Goal: Task Accomplishment & Management: Manage account settings

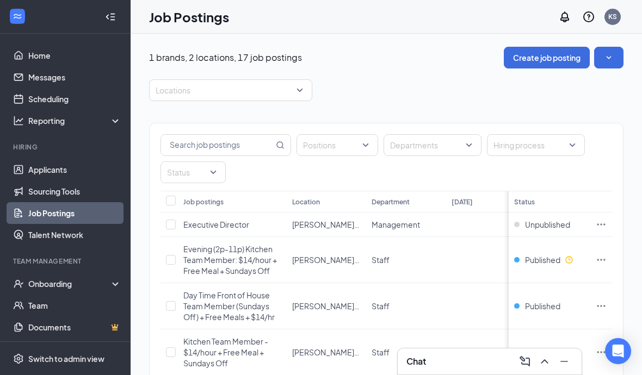
click at [50, 178] on link "Applicants" at bounding box center [74, 170] width 93 height 22
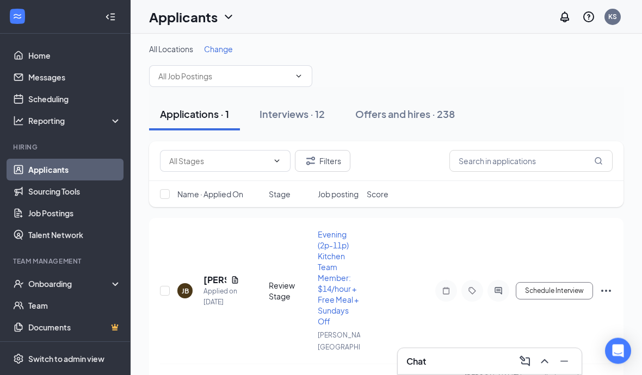
scroll to position [47, 0]
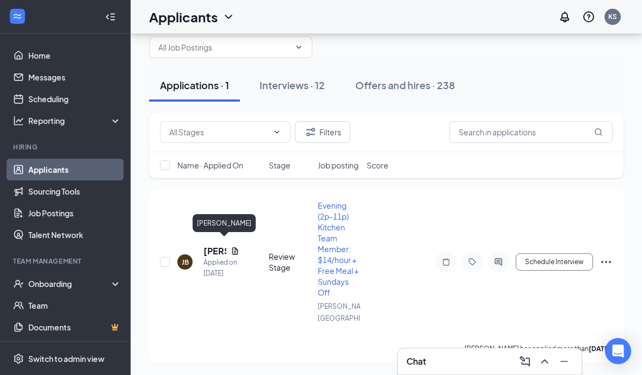
click at [210, 245] on h5 "[PERSON_NAME]" at bounding box center [214, 251] width 23 height 12
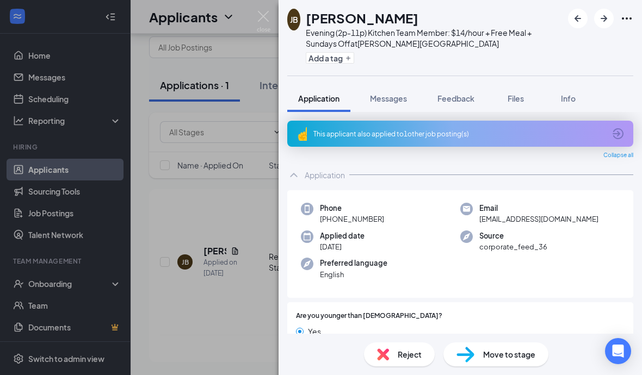
click at [523, 128] on div "This applicant also applied to 1 other job posting(s)" at bounding box center [460, 134] width 346 height 26
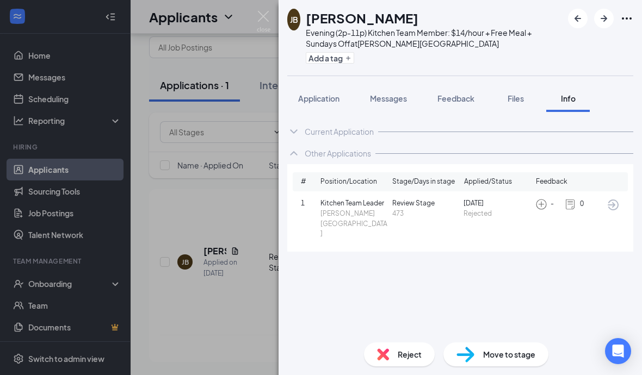
click at [462, 100] on span "Feedback" at bounding box center [455, 99] width 37 height 10
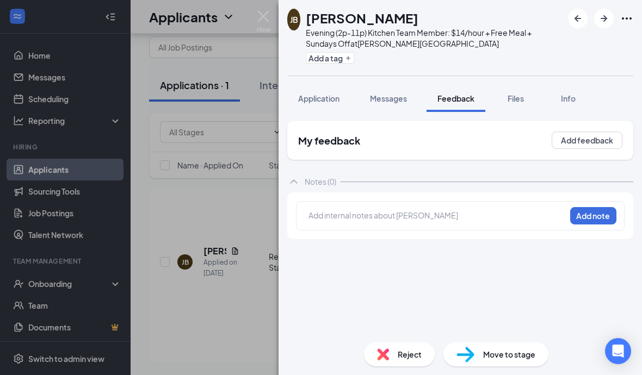
click at [322, 104] on button "Application" at bounding box center [318, 98] width 63 height 27
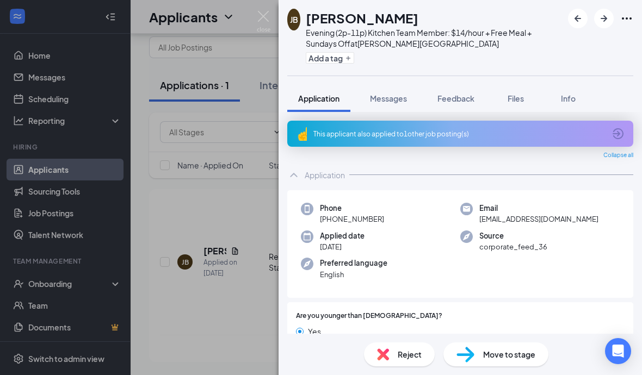
click at [548, 140] on div "This applicant also applied to 1 other job posting(s)" at bounding box center [460, 134] width 346 height 26
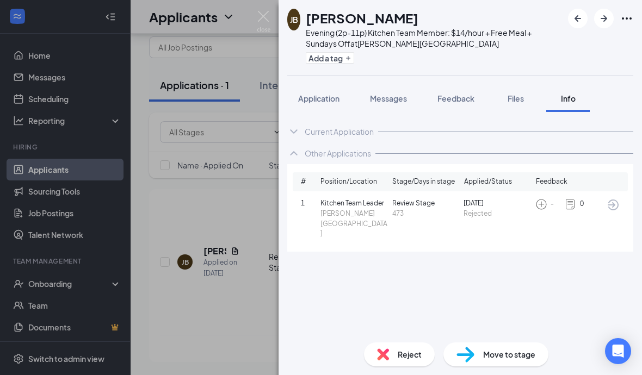
click at [614, 204] on icon "ArrowCircle" at bounding box center [612, 205] width 11 height 11
click at [322, 100] on span "Application" at bounding box center [318, 99] width 41 height 10
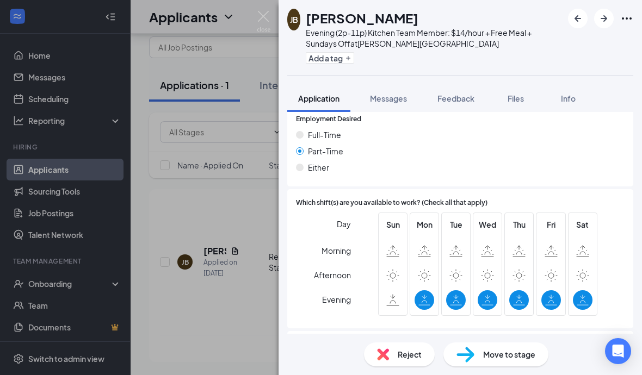
scroll to position [47, 0]
click at [501, 353] on span "Move to stage" at bounding box center [509, 355] width 52 height 12
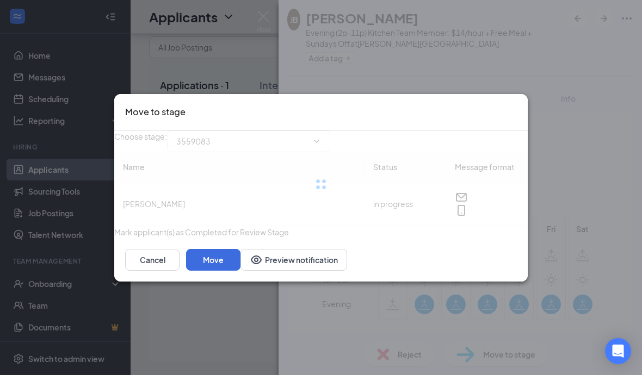
type input "Onsite Interview #1 (next stage)"
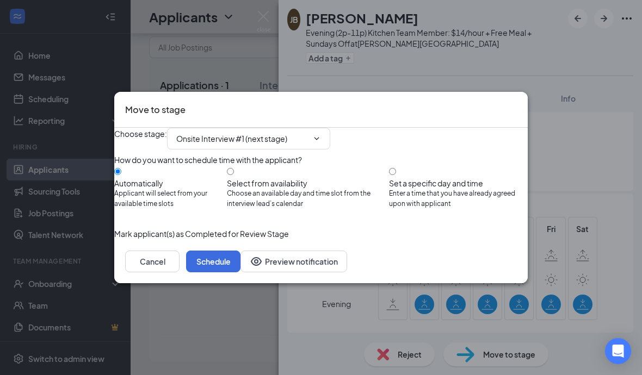
click at [240, 272] on button "Schedule" at bounding box center [213, 262] width 54 height 22
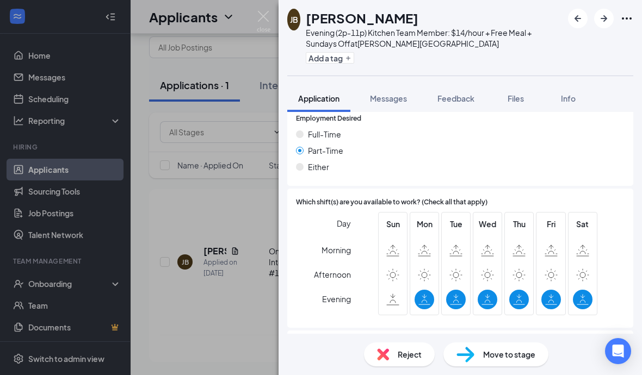
scroll to position [737, 0]
click at [268, 19] on img at bounding box center [264, 21] width 14 height 21
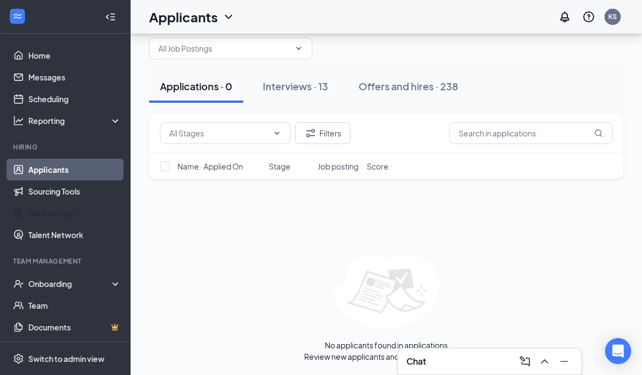
click at [53, 202] on link "Job Postings" at bounding box center [74, 213] width 93 height 22
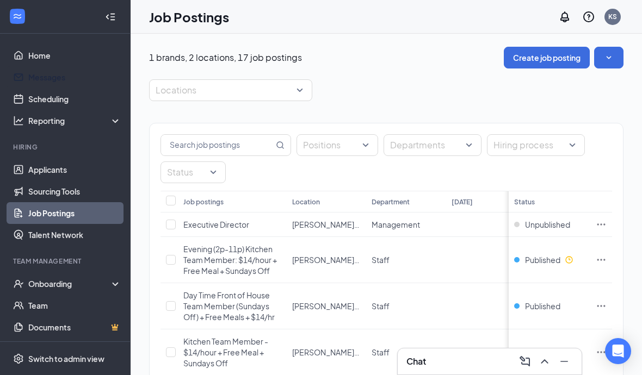
click at [51, 77] on link "Messages" at bounding box center [74, 77] width 93 height 22
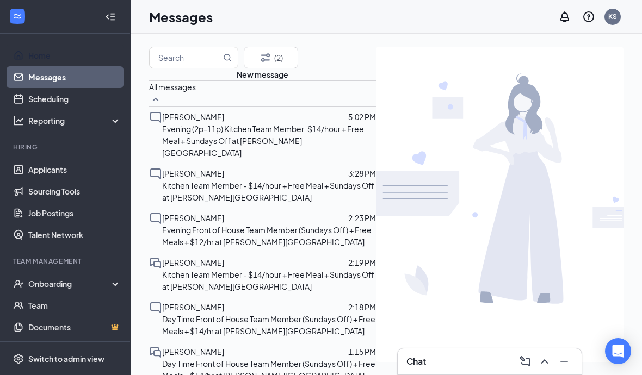
click at [44, 58] on link "Home" at bounding box center [74, 56] width 93 height 22
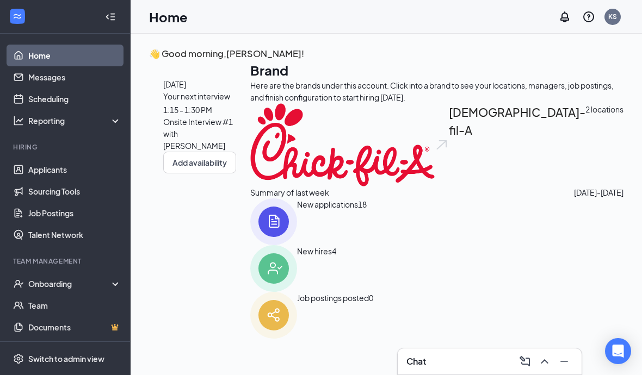
click at [212, 115] on span "1:15 - 1:30 PM" at bounding box center [187, 110] width 49 height 10
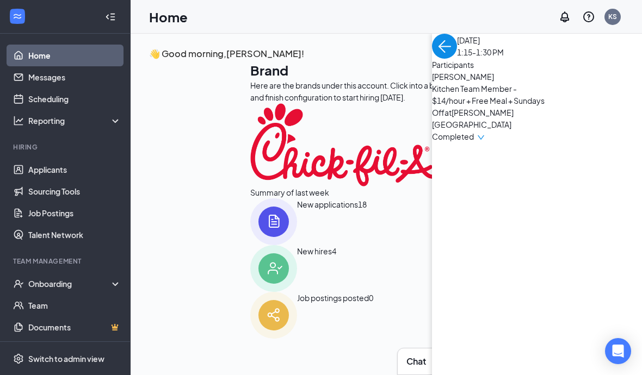
scroll to position [52, 0]
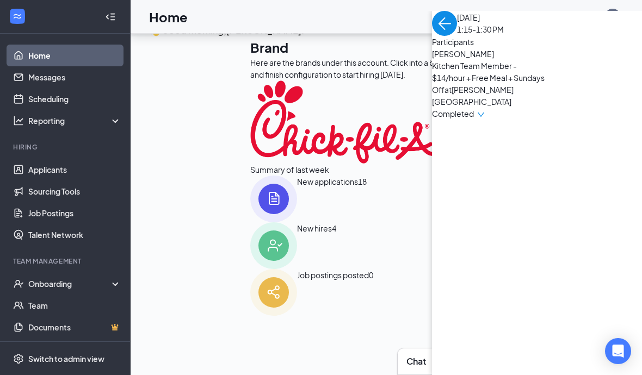
click at [432, 60] on span "[PERSON_NAME]" at bounding box center [489, 54] width 114 height 12
